Goal: Complete application form: Complete application form

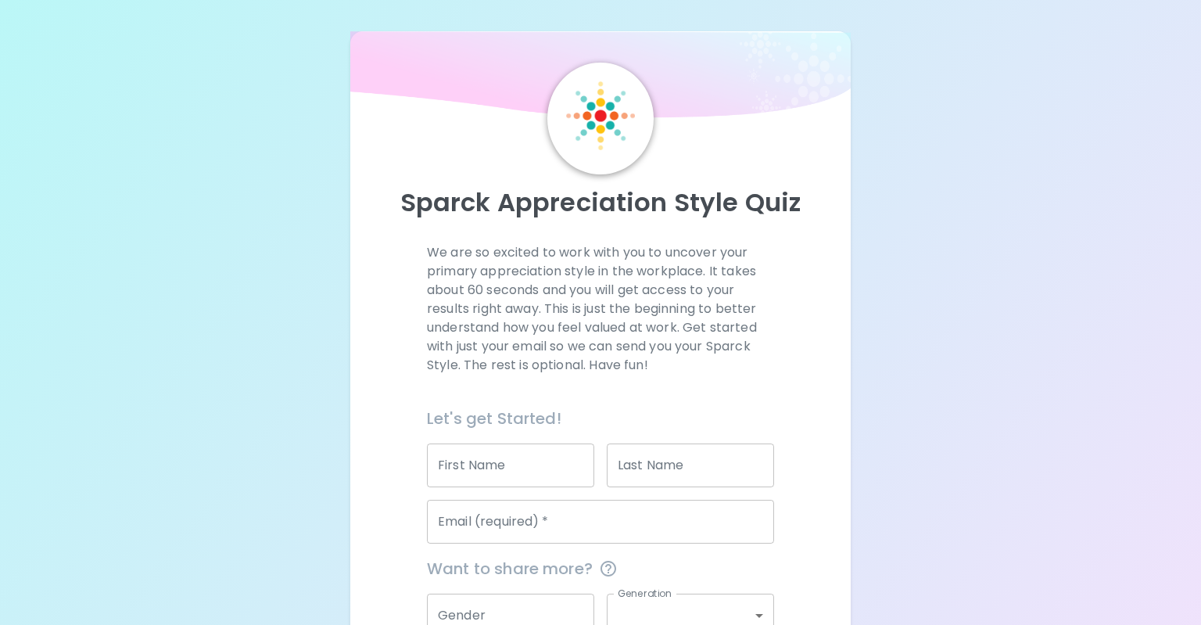
click at [536, 465] on input "First Name" at bounding box center [510, 465] width 167 height 44
type input "[PERSON_NAME]"
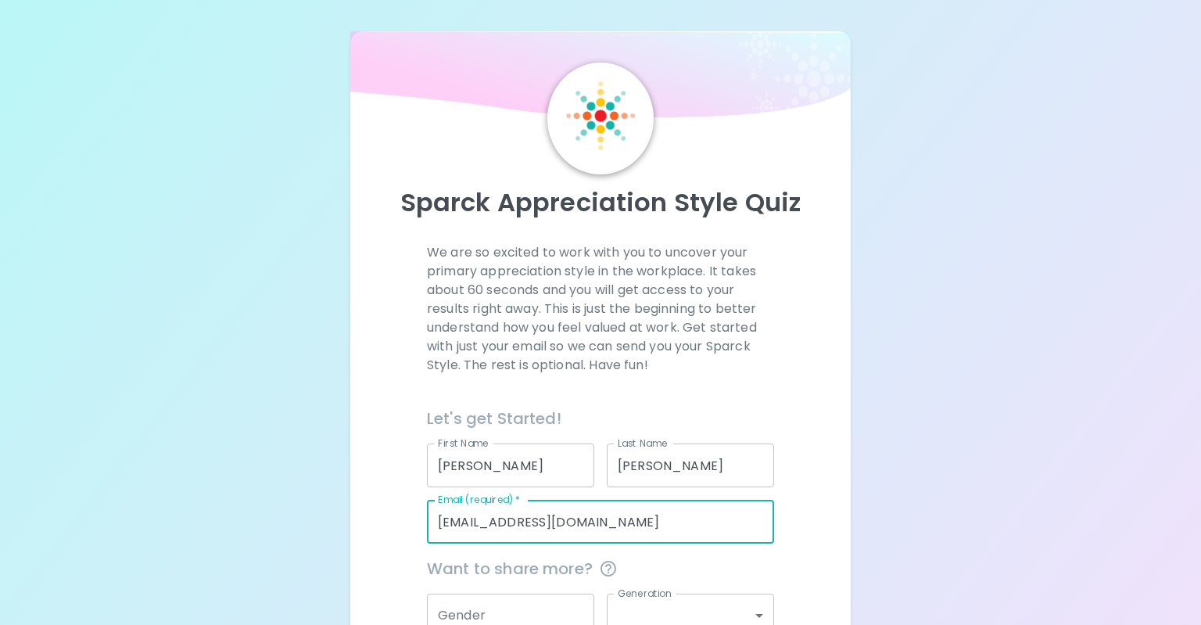
type input "[EMAIL_ADDRESS][DOMAIN_NAME]"
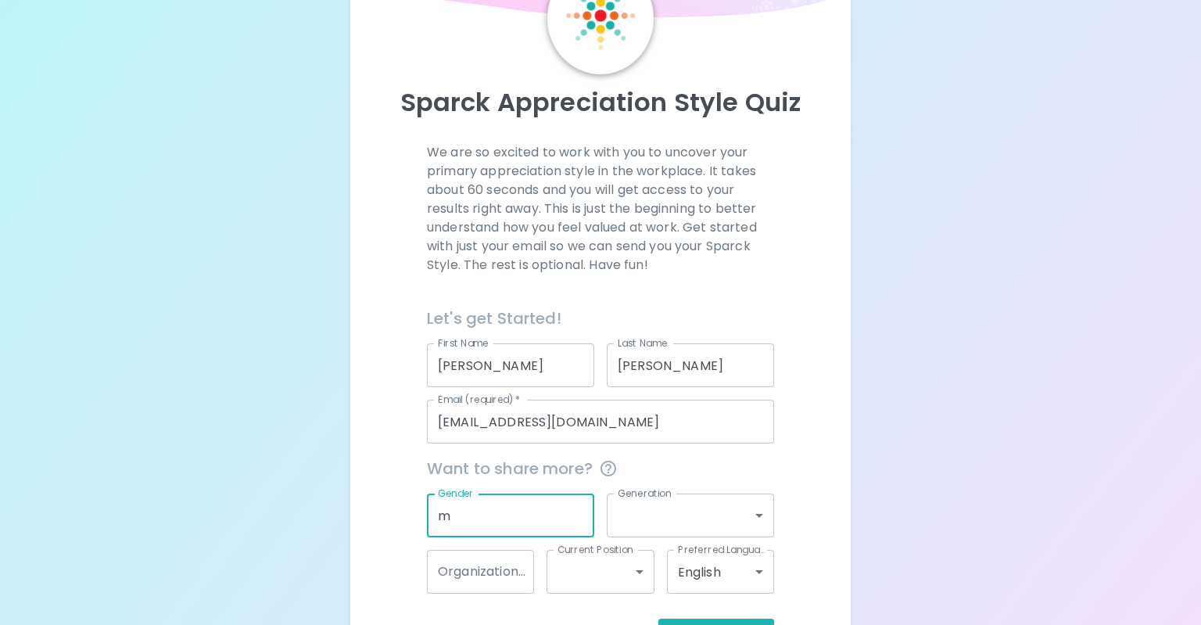
scroll to position [157, 0]
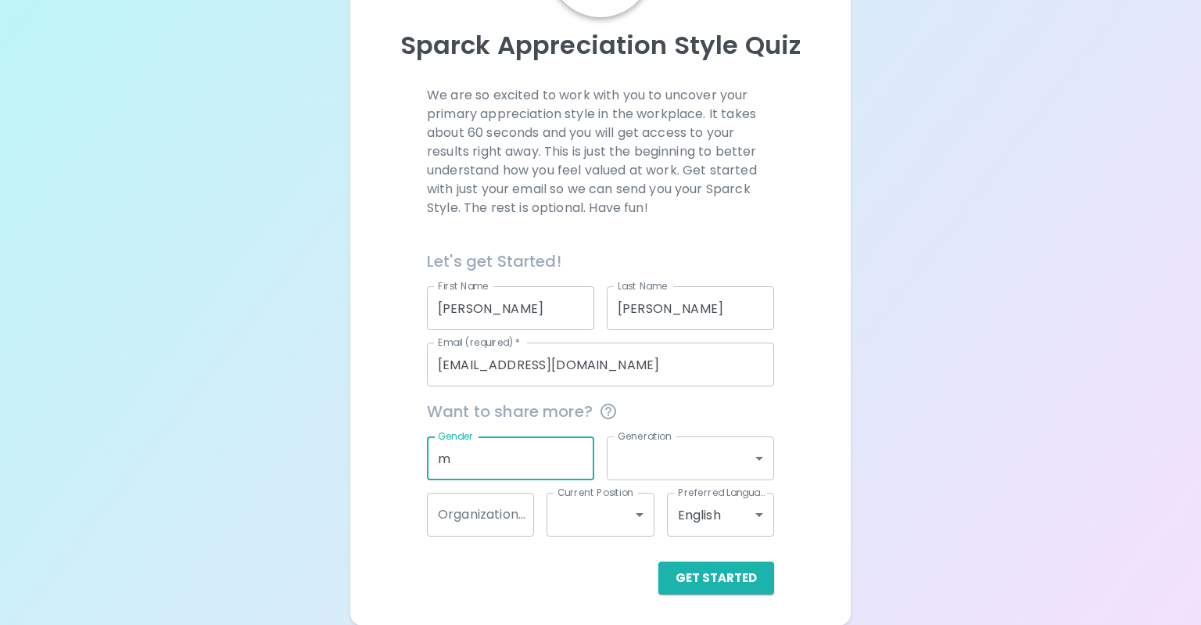
click at [180, 371] on div "Sparck Appreciation Style Quiz We are so excited to work with you to uncover yo…" at bounding box center [600, 234] width 1201 height 783
click at [476, 463] on input "m" at bounding box center [510, 458] width 167 height 44
type input "[DEMOGRAPHIC_DATA]"
click at [687, 458] on body "Sparck Appreciation Style Quiz We are so excited to work with you to uncover yo…" at bounding box center [600, 234] width 1201 height 783
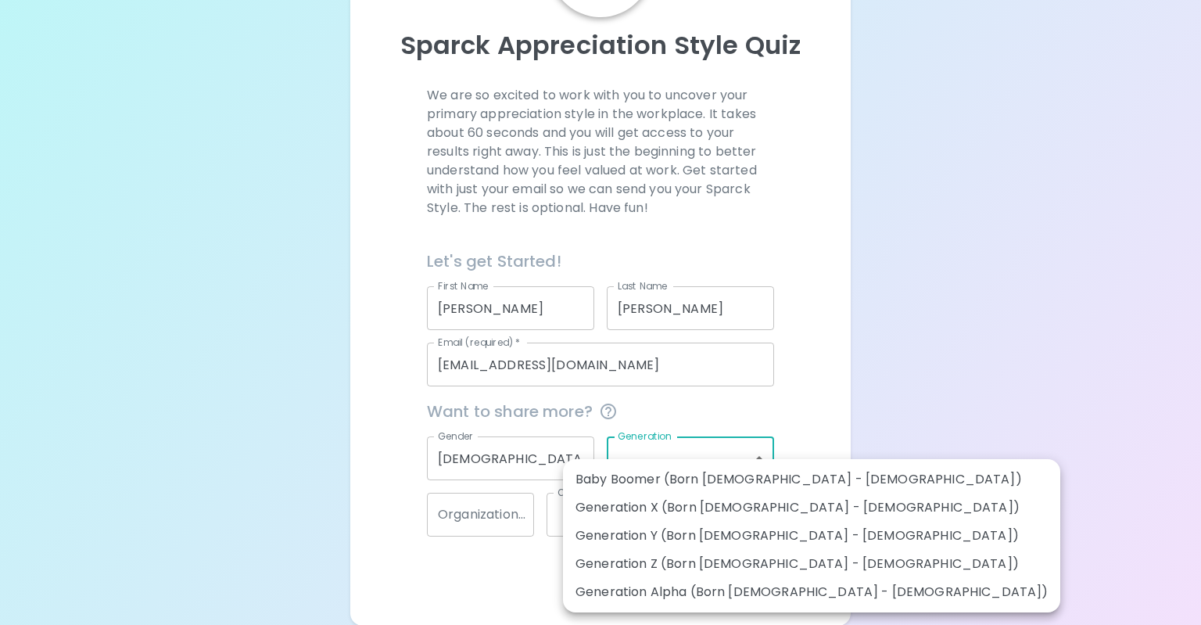
click at [693, 543] on li "Generation Y (Born [DEMOGRAPHIC_DATA] - [DEMOGRAPHIC_DATA])" at bounding box center [811, 536] width 497 height 28
type input "generation_y"
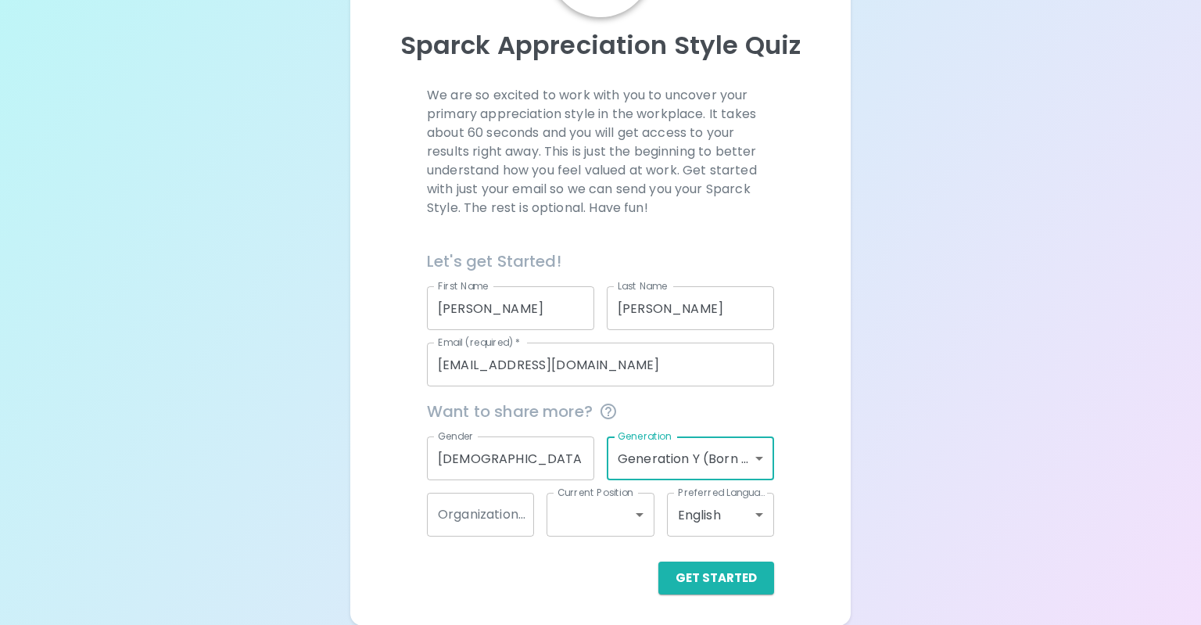
click at [480, 509] on input "Organization Name" at bounding box center [480, 515] width 107 height 44
click at [502, 491] on div "Organization Name Organization Name" at bounding box center [474, 508] width 120 height 56
click at [480, 509] on input "Organization Name" at bounding box center [480, 515] width 107 height 44
type input "p"
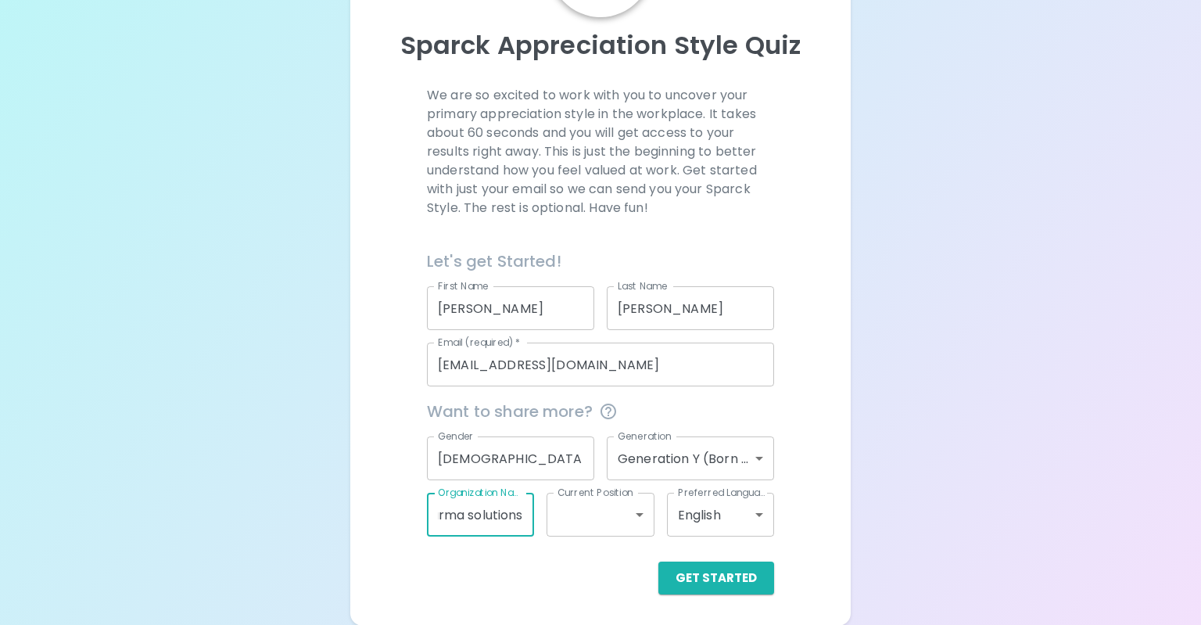
type input "bologic pharma solutions"
click at [612, 536] on div "Get Started" at bounding box center [594, 565] width 360 height 58
click at [615, 521] on body "Sparck Appreciation Style Quiz We are so excited to work with you to uncover yo…" at bounding box center [600, 234] width 1201 height 783
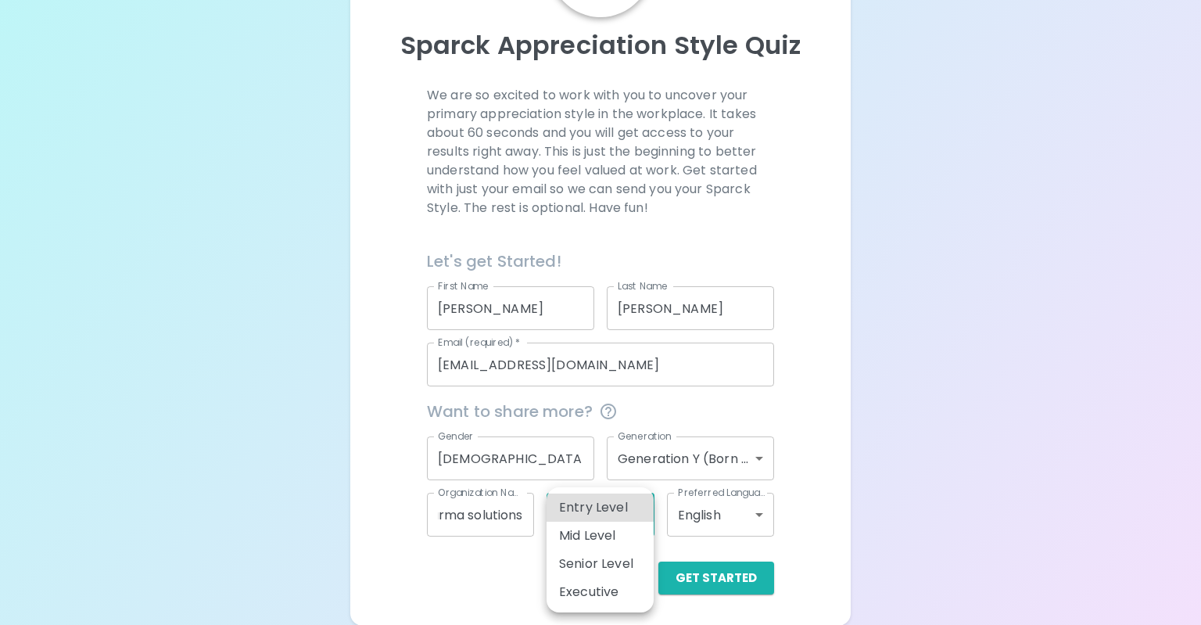
click at [618, 568] on li "Senior Level" at bounding box center [600, 564] width 107 height 28
type input "senior_level"
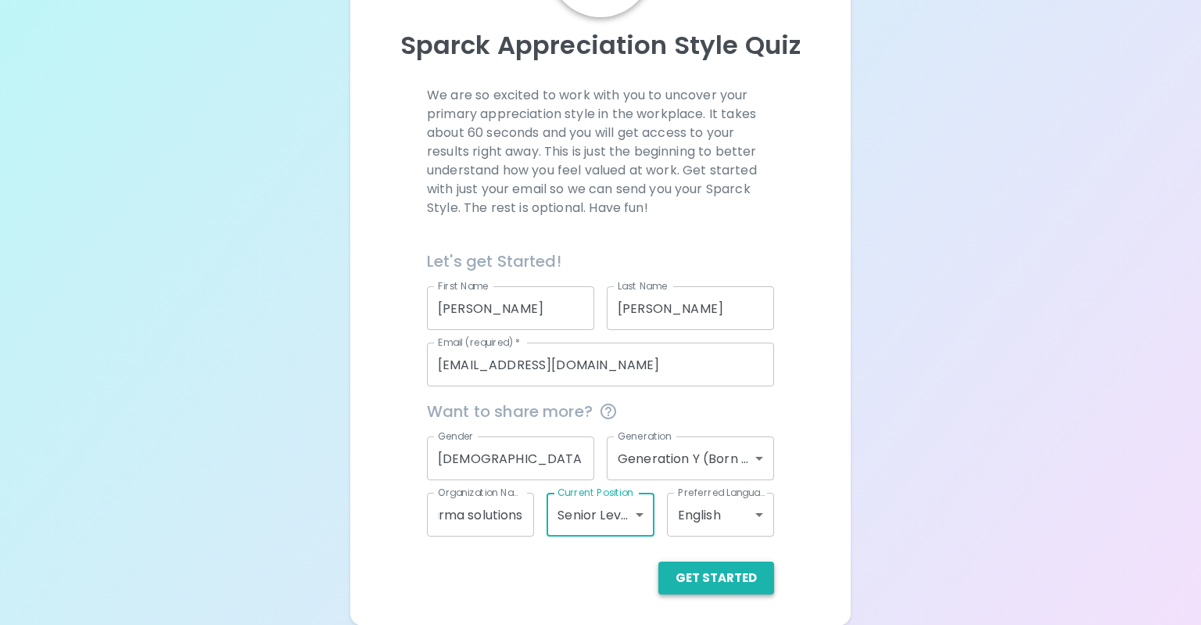
click at [726, 583] on button "Get Started" at bounding box center [716, 578] width 116 height 33
